Goal: Complete application form

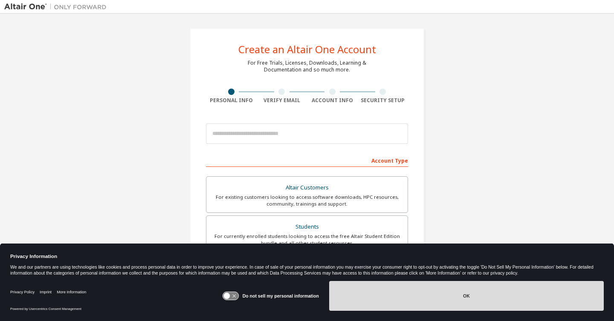
click at [454, 303] on button "OK" at bounding box center [466, 296] width 274 height 30
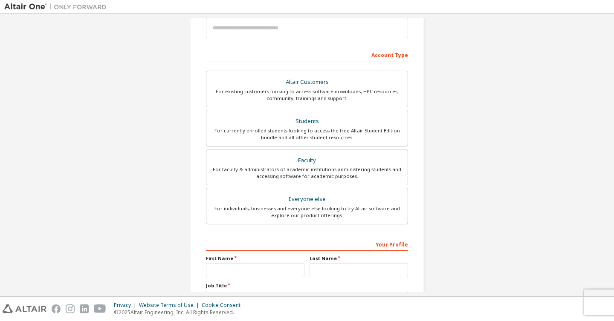
scroll to position [107, 0]
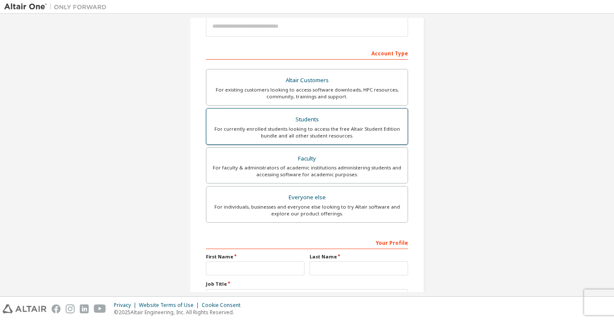
click at [281, 128] on div "For currently enrolled students looking to access the free Altair Student Editi…" at bounding box center [306, 133] width 191 height 14
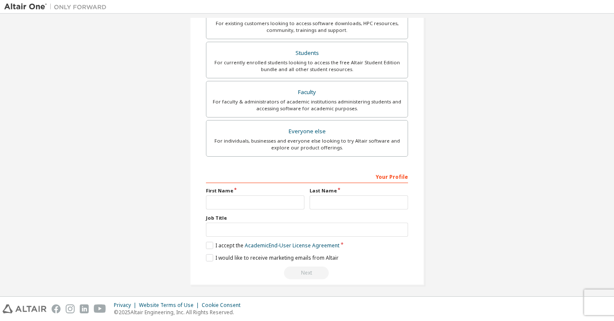
scroll to position [199, 0]
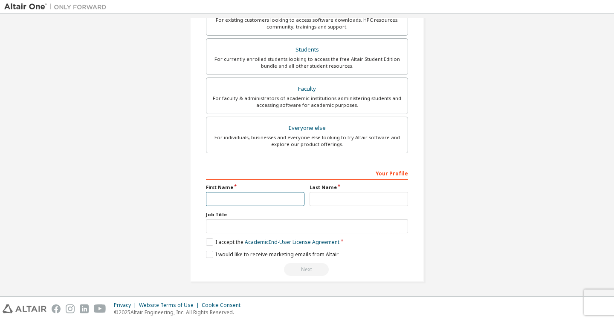
click at [215, 198] on input "text" at bounding box center [255, 199] width 98 height 14
type input "********"
click at [174, 237] on div "Create an Altair One Account For Free Trials, Licenses, Downloads, Learning & D…" at bounding box center [306, 55] width 605 height 473
click at [209, 244] on label "I accept the Academic End-User License Agreement" at bounding box center [272, 242] width 133 height 7
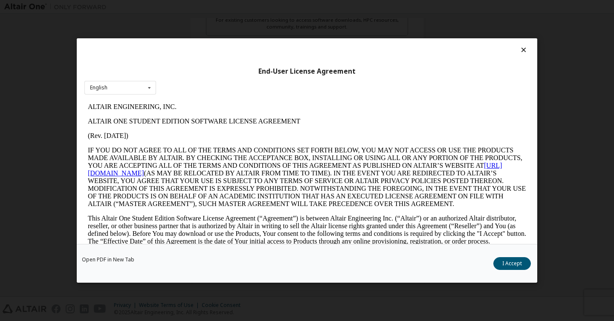
scroll to position [0, 0]
click at [511, 261] on button "I Accept" at bounding box center [512, 263] width 38 height 13
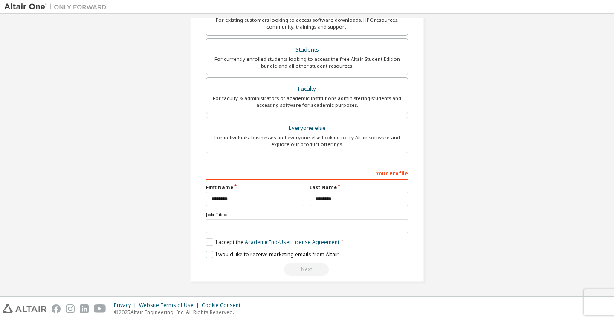
click at [208, 257] on label "I would like to receive marketing emails from Altair" at bounding box center [272, 254] width 133 height 7
click at [209, 256] on label "I would like to receive marketing emails from Altair" at bounding box center [272, 254] width 133 height 7
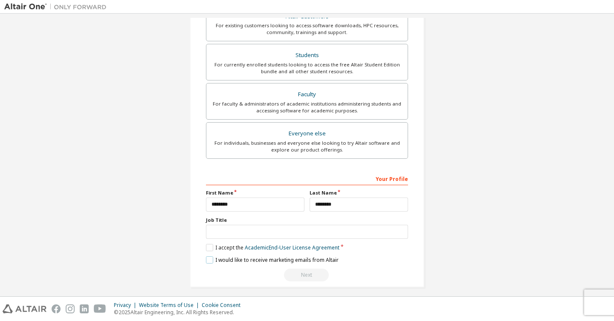
scroll to position [192, 0]
click at [244, 182] on div "Your Profile" at bounding box center [307, 180] width 202 height 14
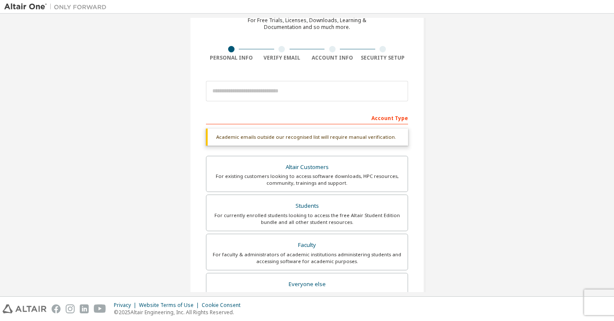
scroll to position [31, 0]
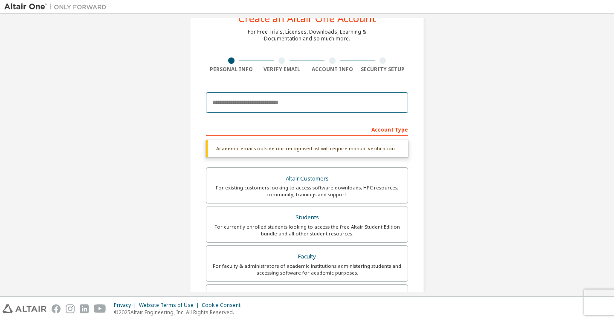
click at [211, 106] on input "email" at bounding box center [307, 102] width 202 height 20
type input "**********"
click at [236, 104] on input "**********" at bounding box center [307, 102] width 202 height 20
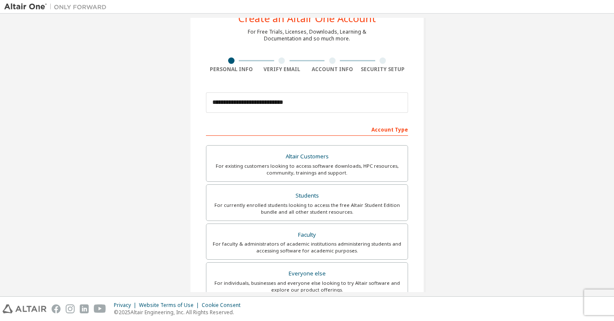
click at [162, 114] on div "**********" at bounding box center [306, 212] width 605 height 451
click at [161, 114] on div "**********" at bounding box center [306, 212] width 605 height 451
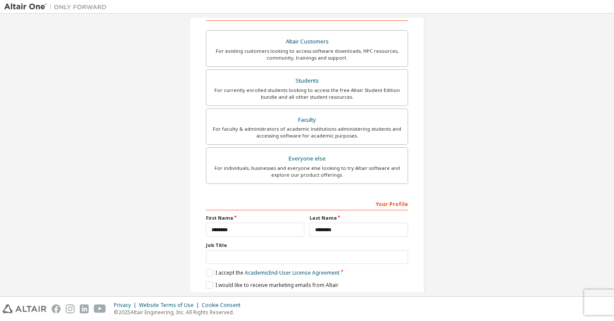
scroll to position [177, 0]
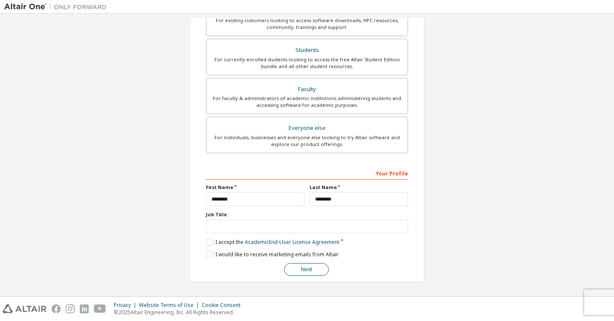
click at [307, 272] on button "Next" at bounding box center [306, 269] width 45 height 13
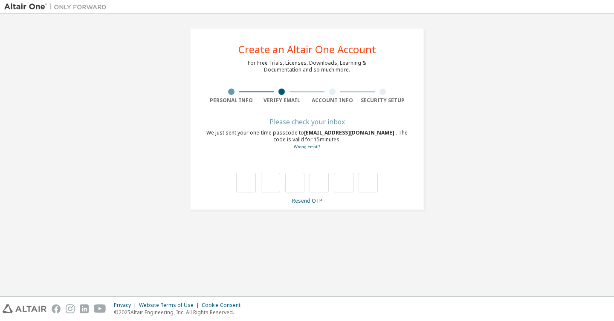
scroll to position [0, 0]
type input "*"
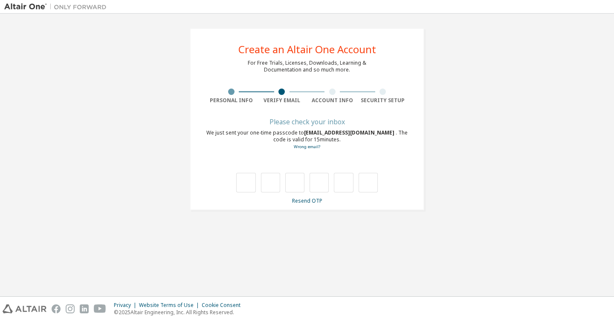
type input "*"
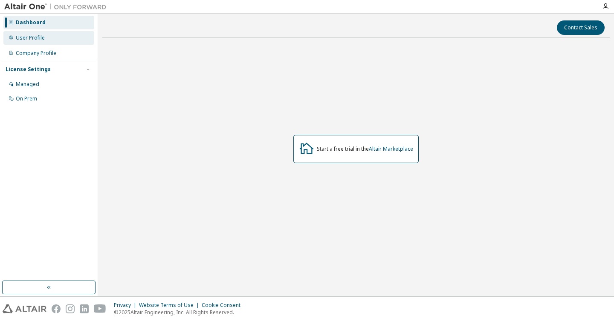
click at [40, 43] on div "User Profile" at bounding box center [48, 38] width 91 height 14
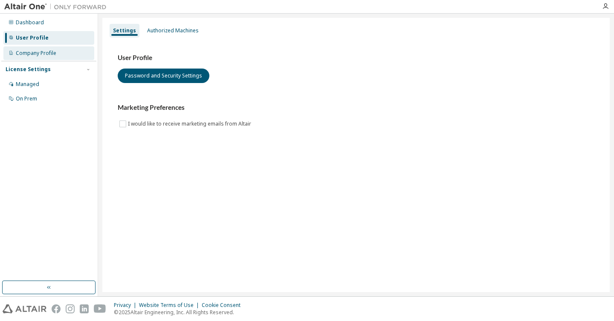
click at [40, 54] on div "Company Profile" at bounding box center [36, 53] width 40 height 7
